Goal: Contribute content: Contribute content

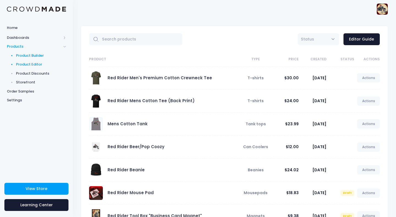
click at [37, 55] on span "Product Builder" at bounding box center [41, 56] width 50 height 6
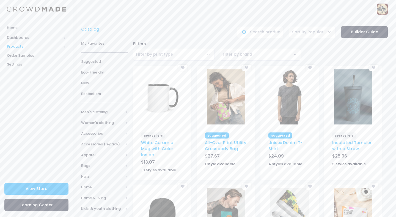
click at [21, 46] on span "Products" at bounding box center [34, 47] width 55 height 6
click at [42, 65] on span "Product Editor" at bounding box center [41, 65] width 50 height 6
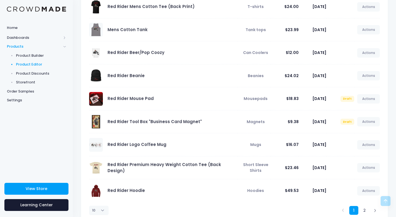
scroll to position [111, 0]
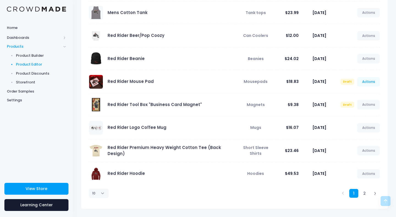
click at [372, 84] on link "Actions" at bounding box center [369, 81] width 23 height 9
click at [358, 115] on link "Publish" at bounding box center [363, 114] width 29 height 10
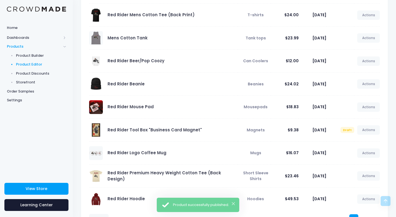
scroll to position [111, 0]
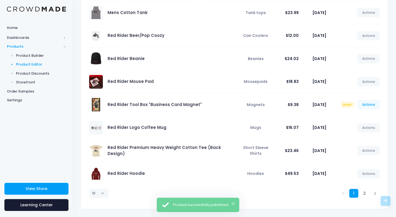
click at [367, 103] on link "Actions" at bounding box center [369, 104] width 23 height 9
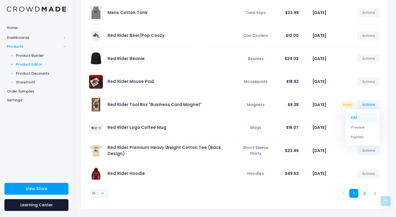
click at [354, 118] on link "Edit" at bounding box center [363, 118] width 29 height 10
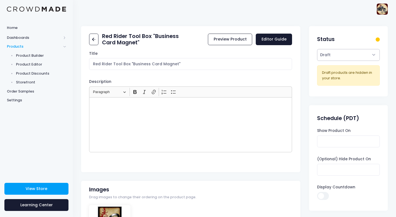
click at [375, 50] on select "Active Draft" at bounding box center [348, 55] width 62 height 12
select select "active"
click at [317, 61] on select "Active Draft" at bounding box center [348, 55] width 62 height 12
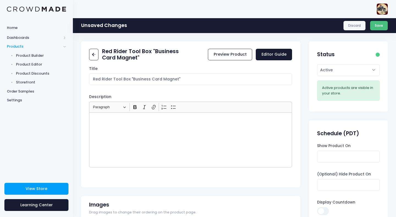
click at [380, 25] on button "Save" at bounding box center [380, 25] width 18 height 9
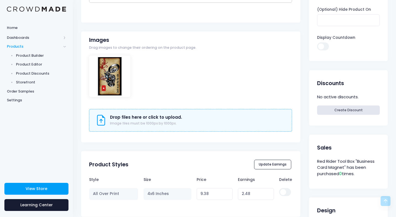
scroll to position [149, 0]
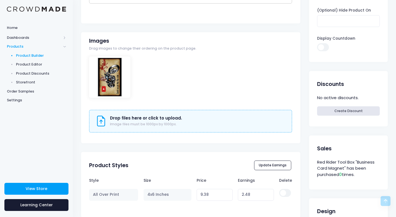
click at [36, 54] on span "Product Builder" at bounding box center [41, 56] width 50 height 6
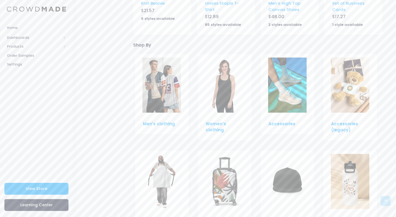
scroll to position [379, 0]
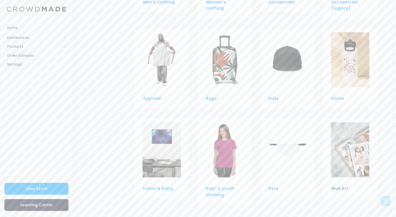
click at [338, 186] on link "Wall Art" at bounding box center [339, 189] width 17 height 6
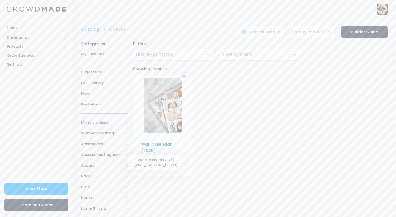
click at [155, 145] on link "Wall Calendar (2025)" at bounding box center [156, 147] width 31 height 12
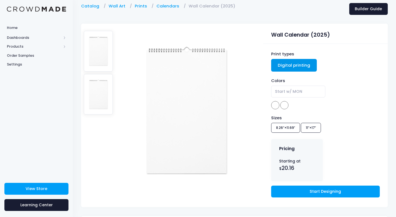
scroll to position [23, 0]
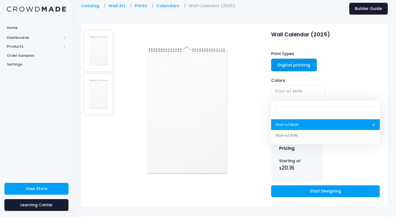
click at [291, 91] on span "Start w/ MON" at bounding box center [288, 91] width 27 height 6
select select "Start w/ SUN"
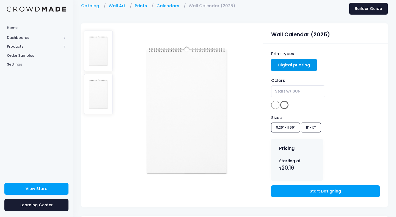
click at [311, 126] on div "Sizes 8.26″×11.69″ 11″×17″" at bounding box center [325, 125] width 109 height 20
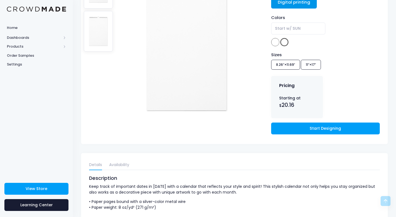
scroll to position [103, 0]
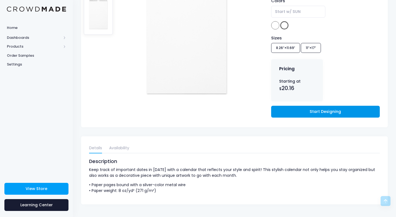
click at [319, 113] on link "Start Designing" at bounding box center [325, 112] width 109 height 12
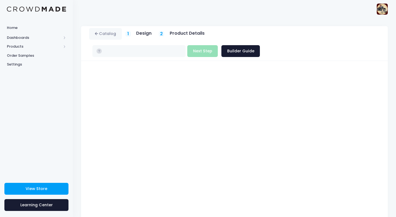
type input "$20.16 - $26.11"
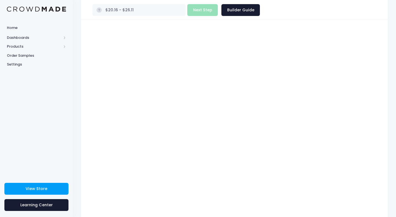
scroll to position [43, 0]
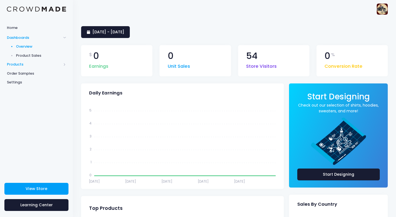
click at [15, 66] on span "Products" at bounding box center [34, 65] width 55 height 6
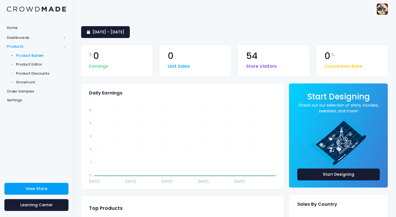
click at [38, 53] on span "Product Builder" at bounding box center [41, 56] width 50 height 6
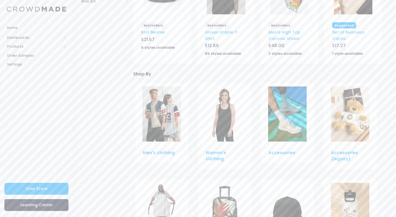
scroll to position [379, 0]
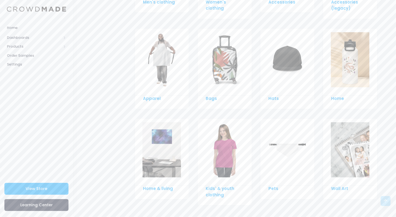
click at [334, 142] on img at bounding box center [350, 149] width 39 height 55
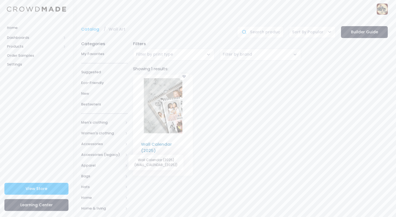
click at [156, 145] on link "Wall Calendar (2025)" at bounding box center [156, 147] width 31 height 12
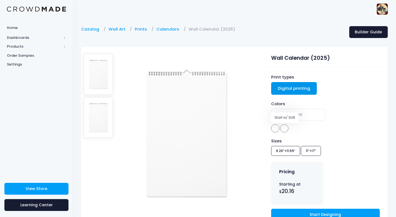
click at [286, 129] on span at bounding box center [285, 128] width 8 height 8
click at [279, 127] on span at bounding box center [275, 128] width 8 height 8
select select "Start w/ MON"
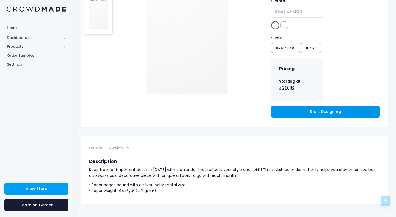
click at [321, 114] on link "Start Designing" at bounding box center [325, 112] width 109 height 12
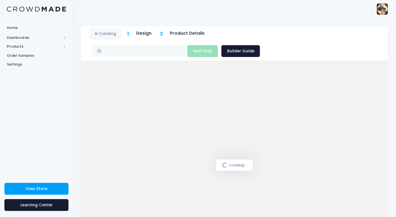
type input "$20.16 - $26.11"
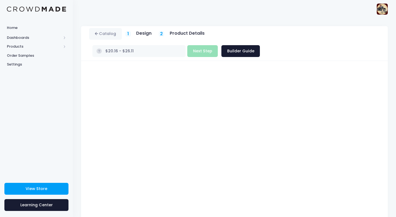
click at [180, 33] on h5 "Product Details" at bounding box center [187, 34] width 35 height 6
click at [139, 33] on h5 "Design" at bounding box center [143, 34] width 15 height 6
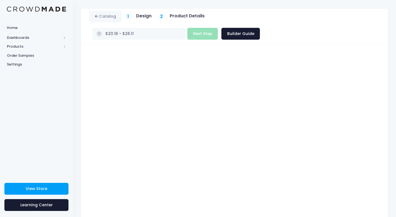
scroll to position [28, 0]
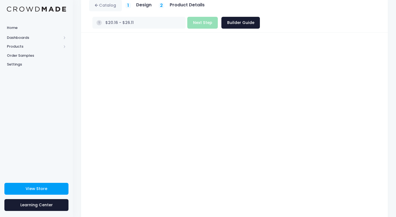
type input "$20.16"
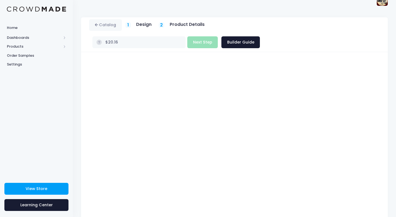
scroll to position [0, 0]
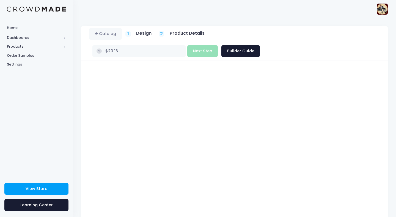
click at [260, 45] on div "Build Product Next Step Builder Guide" at bounding box center [223, 51] width 73 height 12
click at [260, 45] on link "Builder Guide" at bounding box center [241, 51] width 39 height 12
click at [139, 35] on h5 "Design" at bounding box center [143, 34] width 15 height 6
